Goal: Task Accomplishment & Management: Manage account settings

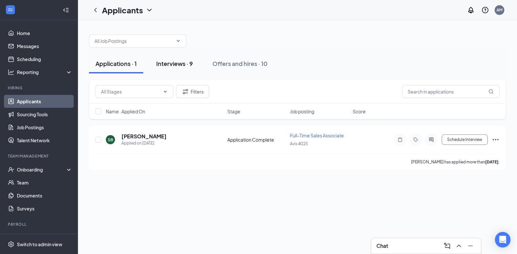
click at [182, 65] on div "Interviews · 9" at bounding box center [174, 63] width 37 height 8
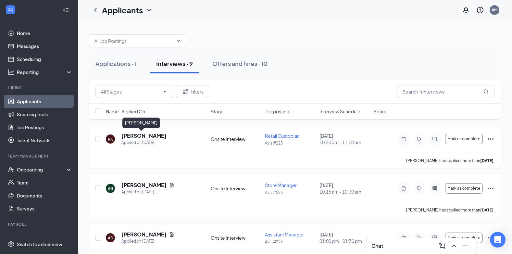
click at [138, 134] on h5 "[PERSON_NAME]" at bounding box center [143, 135] width 45 height 7
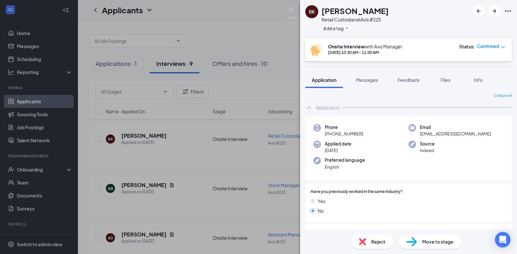
click at [309, 108] on icon "ChevronUp" at bounding box center [309, 108] width 8 height 8
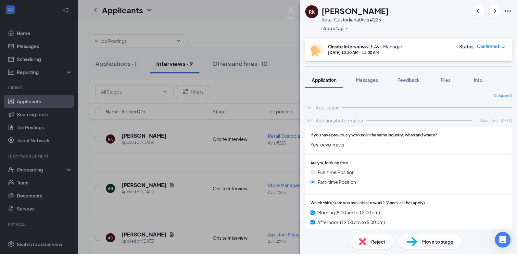
click at [308, 121] on icon "ChevronUp" at bounding box center [309, 121] width 8 height 8
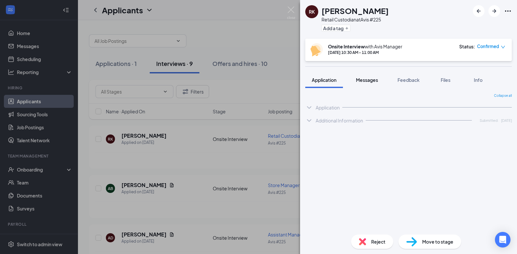
click at [370, 83] on button "Messages" at bounding box center [366, 80] width 35 height 16
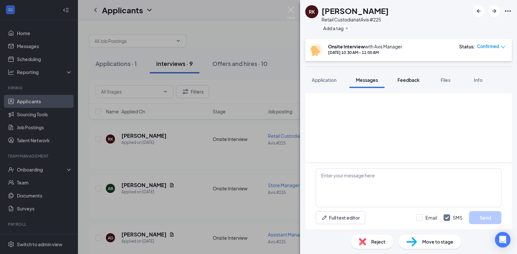
click at [417, 78] on span "Feedback" at bounding box center [408, 80] width 22 height 6
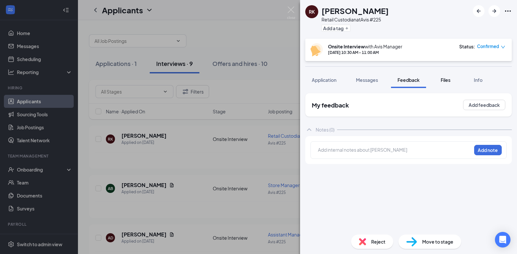
click at [446, 79] on span "Files" at bounding box center [446, 80] width 10 height 6
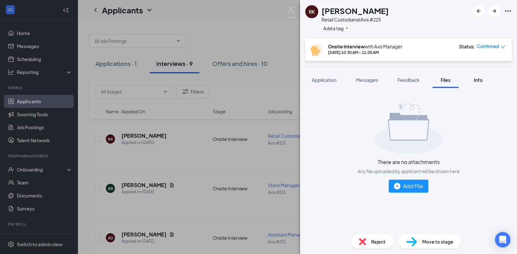
click at [477, 79] on span "Info" at bounding box center [478, 80] width 9 height 6
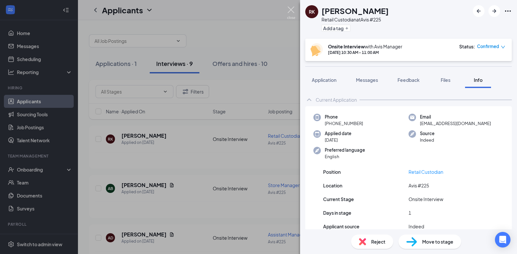
click at [292, 10] on img at bounding box center [291, 12] width 8 height 13
